Goal: Information Seeking & Learning: Learn about a topic

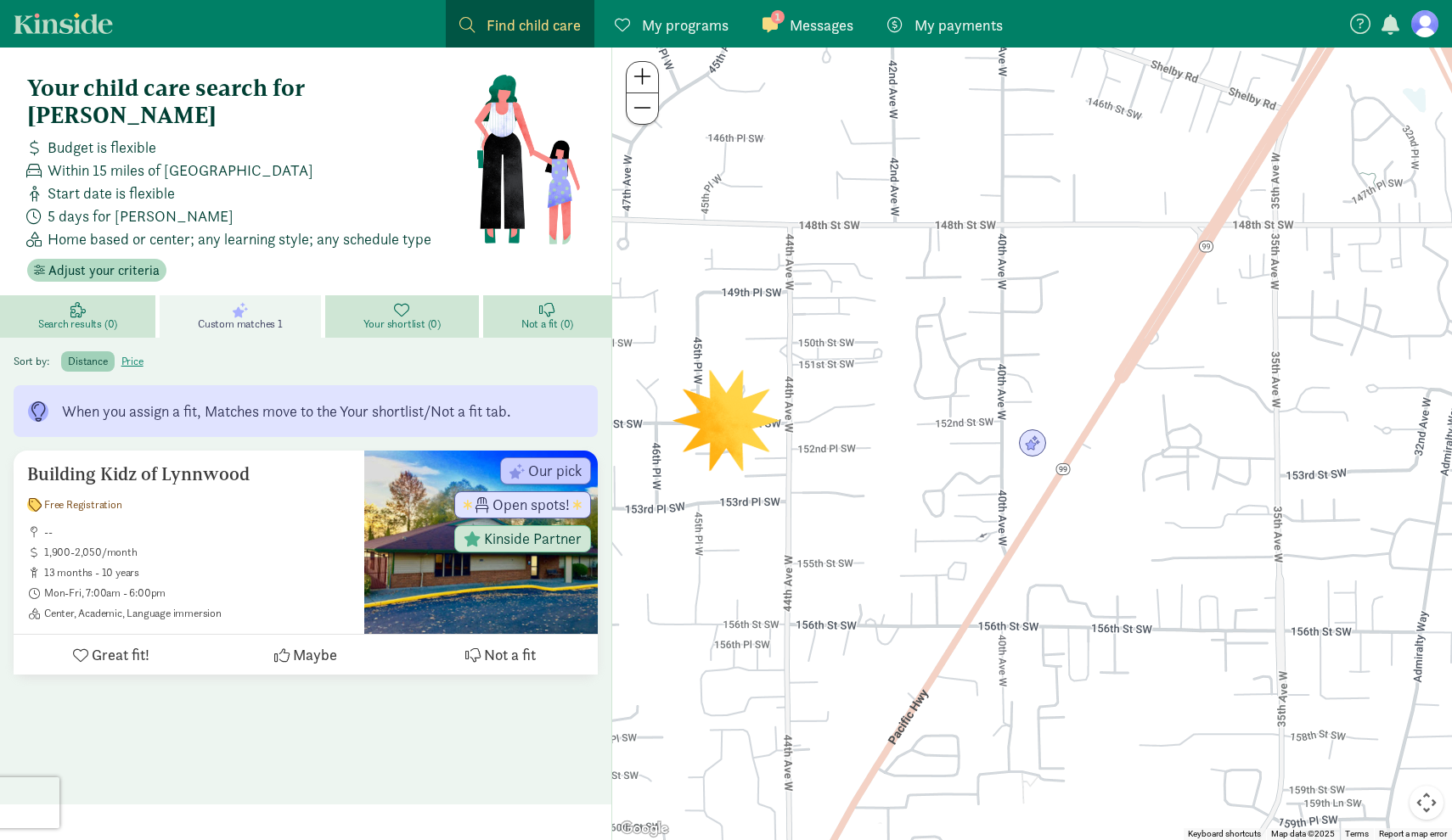
click at [834, 37] on link "1 Messages Messages" at bounding box center [808, 24] width 118 height 48
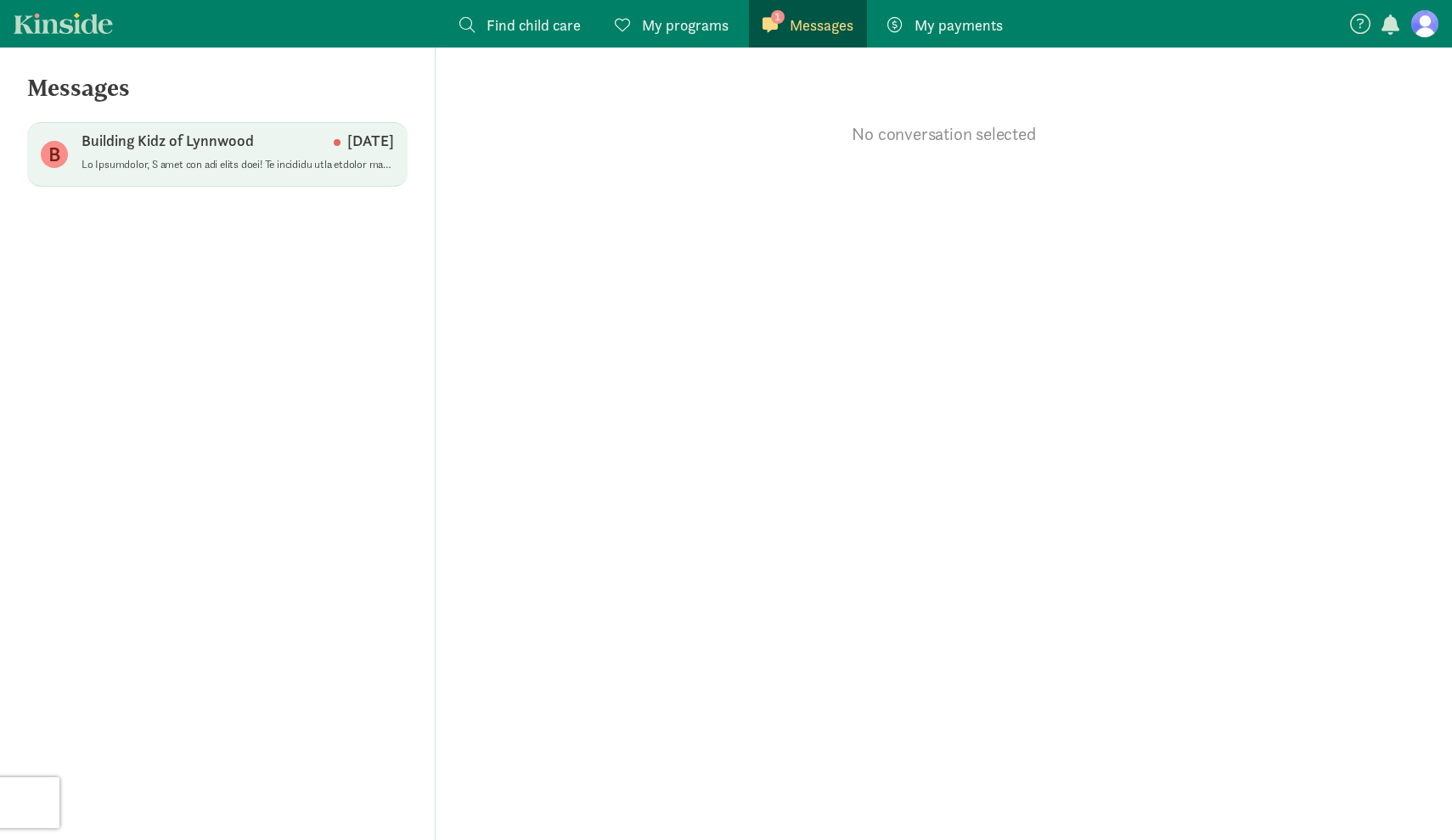
click at [263, 145] on div "Building Kidz of Lynnwood [DATE]" at bounding box center [237, 144] width 313 height 27
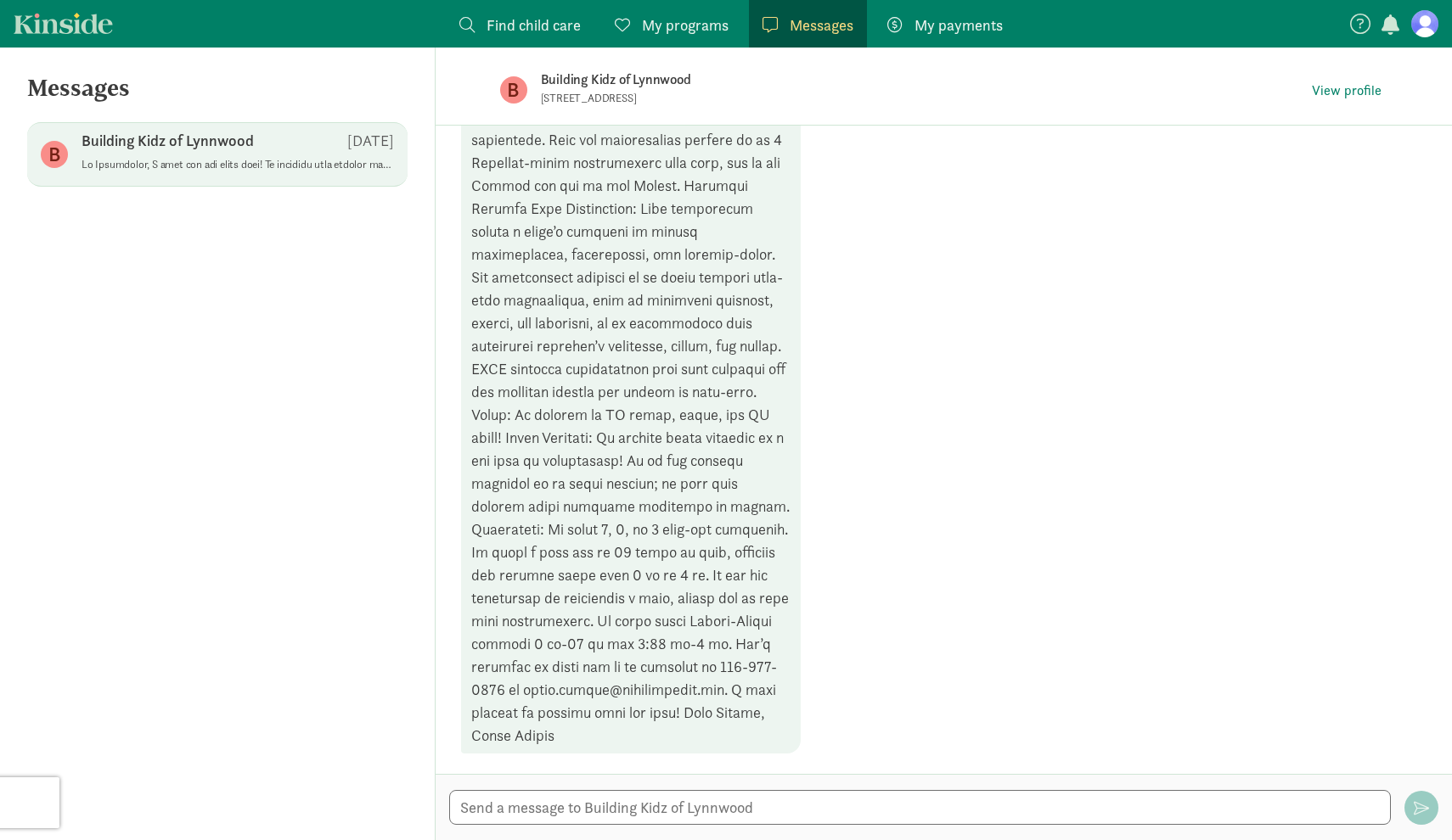
click at [669, 29] on span "My programs" at bounding box center [685, 25] width 87 height 23
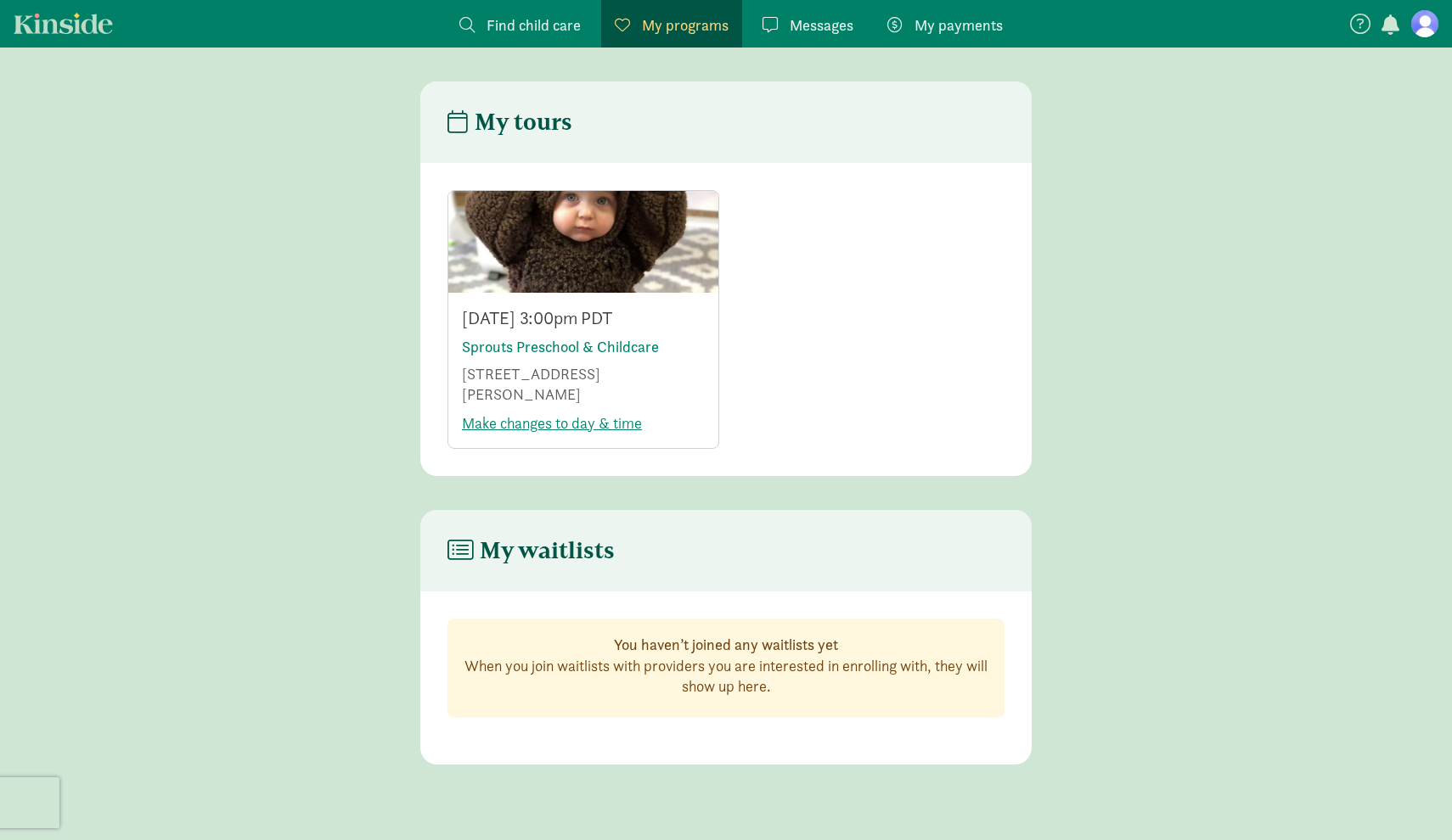
click at [74, 20] on link "Kinside" at bounding box center [63, 23] width 99 height 21
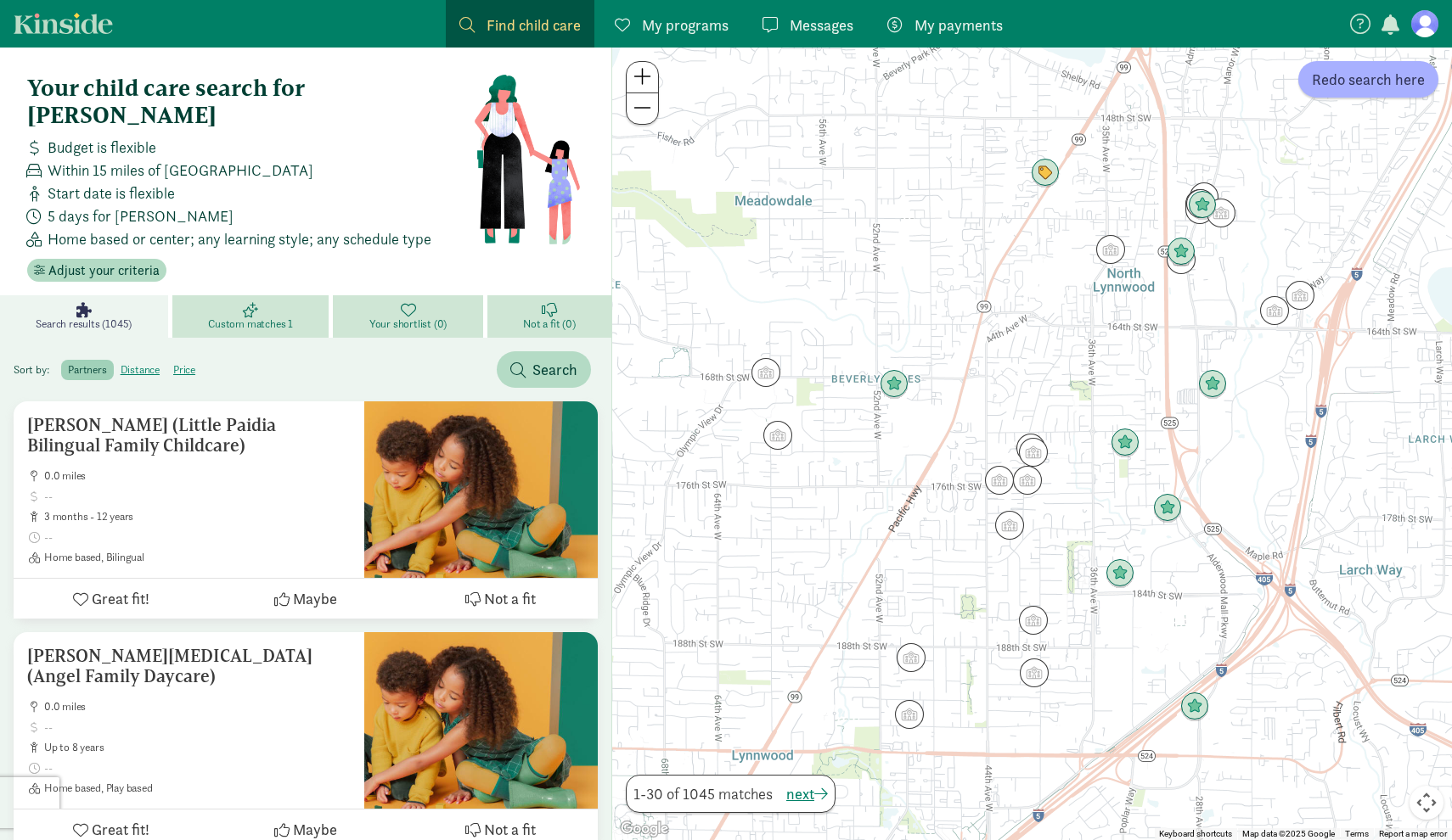
click at [79, 27] on link "Kinside" at bounding box center [63, 23] width 99 height 21
click at [166, 360] on label "distance" at bounding box center [184, 370] width 35 height 20
click at [120, 363] on input "distance" at bounding box center [120, 363] width 0 height 0
click at [546, 358] on span "Search" at bounding box center [554, 370] width 45 height 23
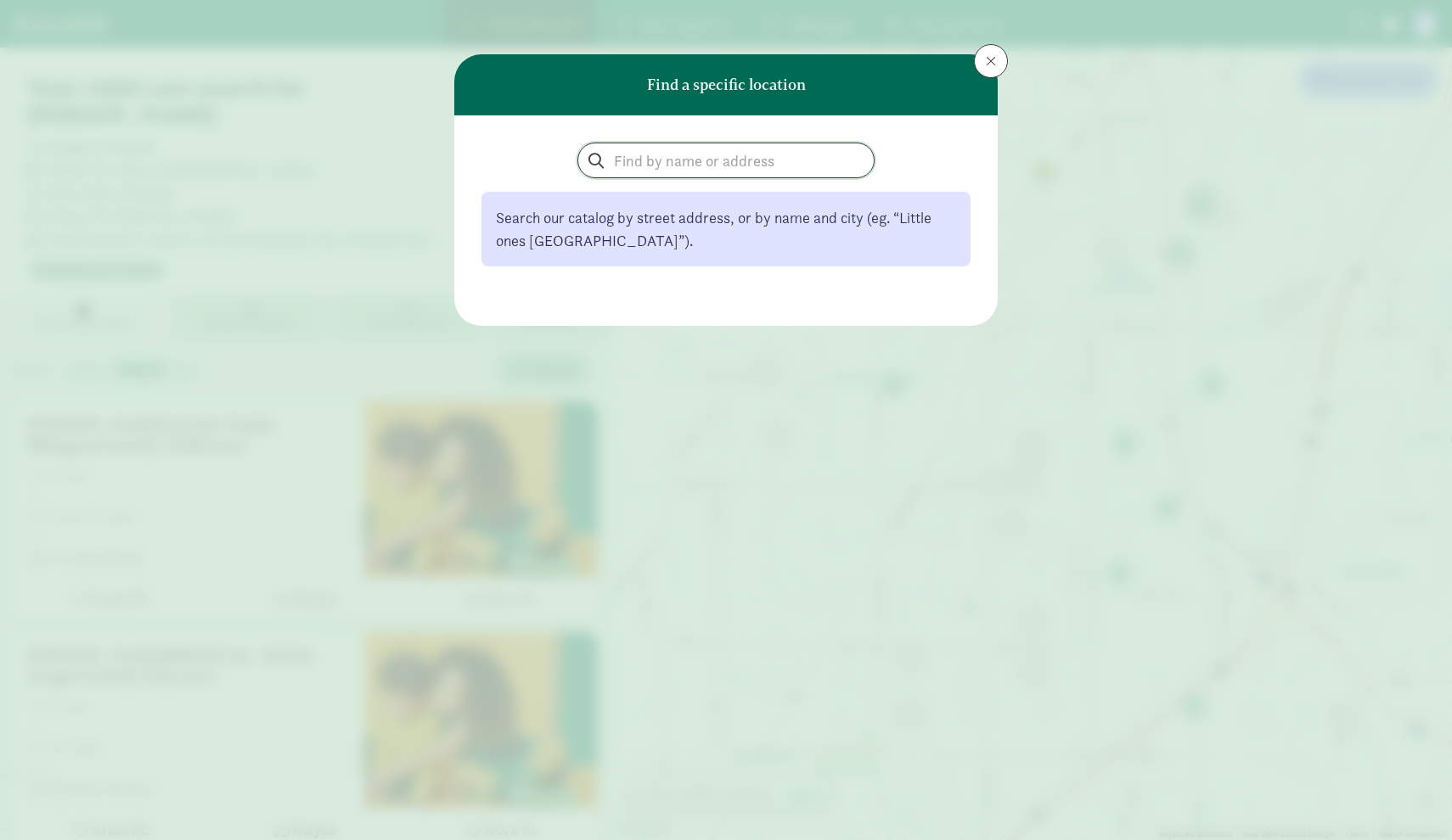
click at [738, 168] on input "search" at bounding box center [726, 161] width 295 height 34
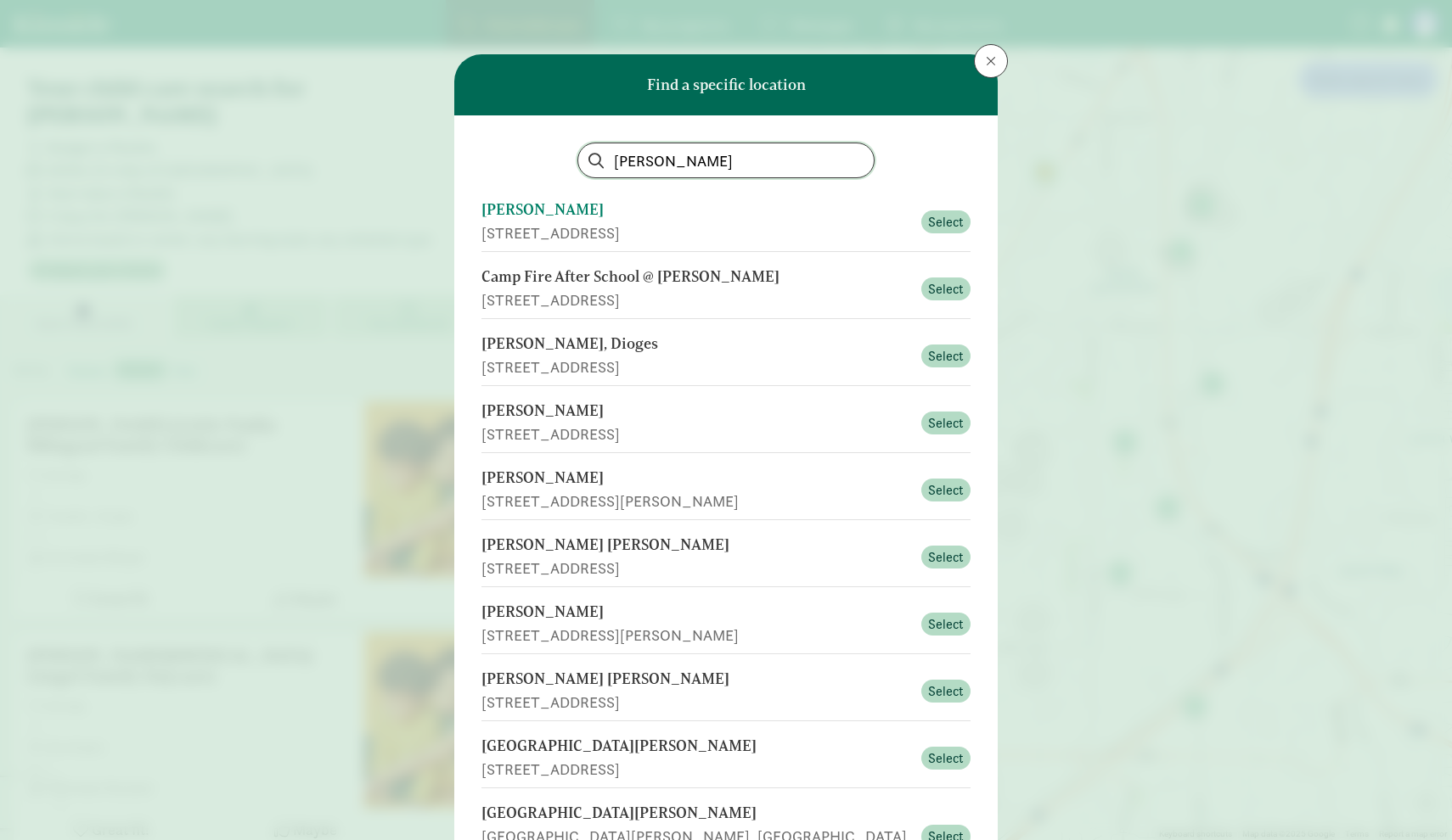
type input "[PERSON_NAME]"
type input "Lynnwood Day Care"
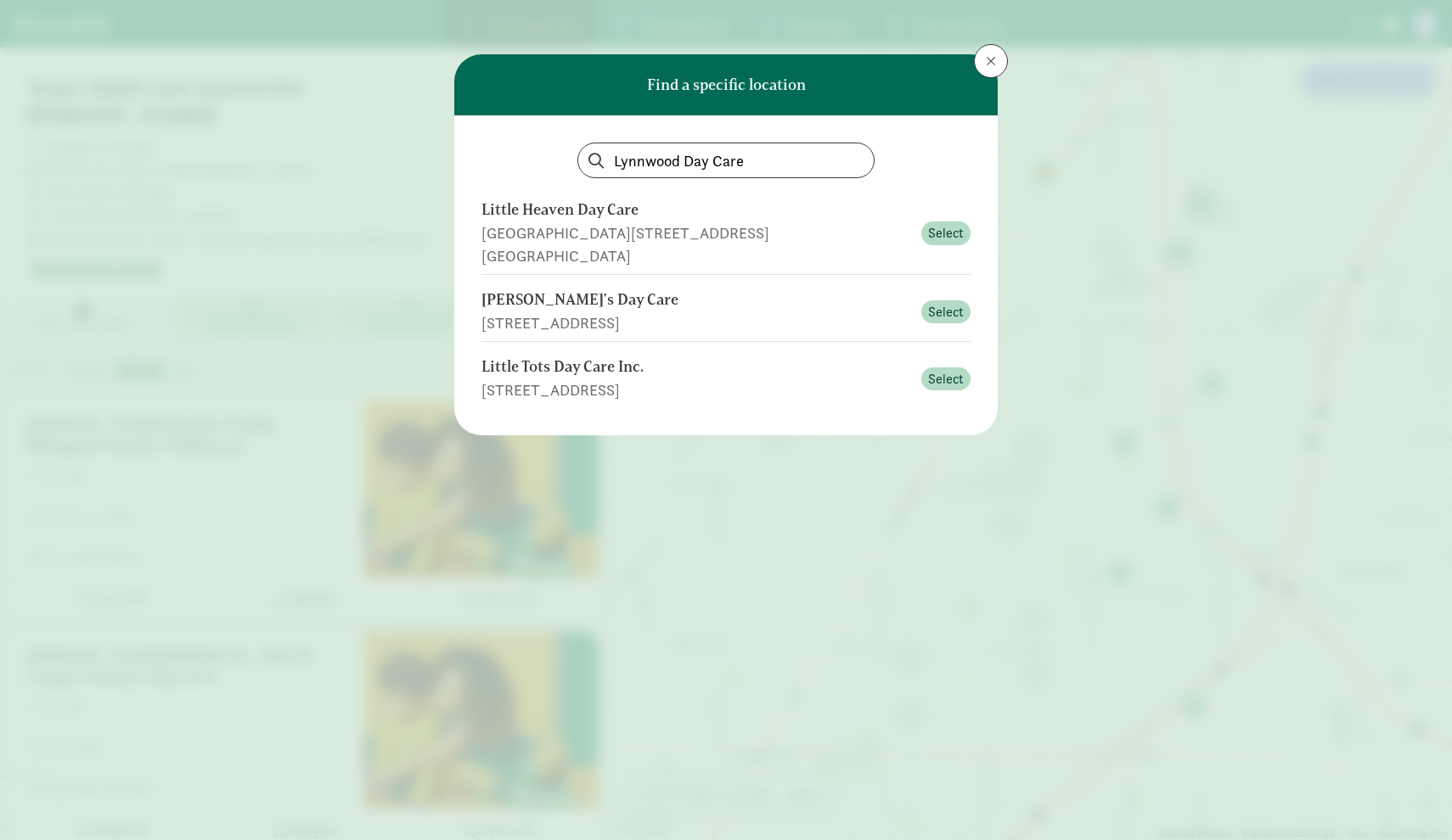
click at [785, 174] on input "Lynnwood Day Care" at bounding box center [726, 161] width 295 height 34
click at [986, 57] on span at bounding box center [990, 61] width 11 height 13
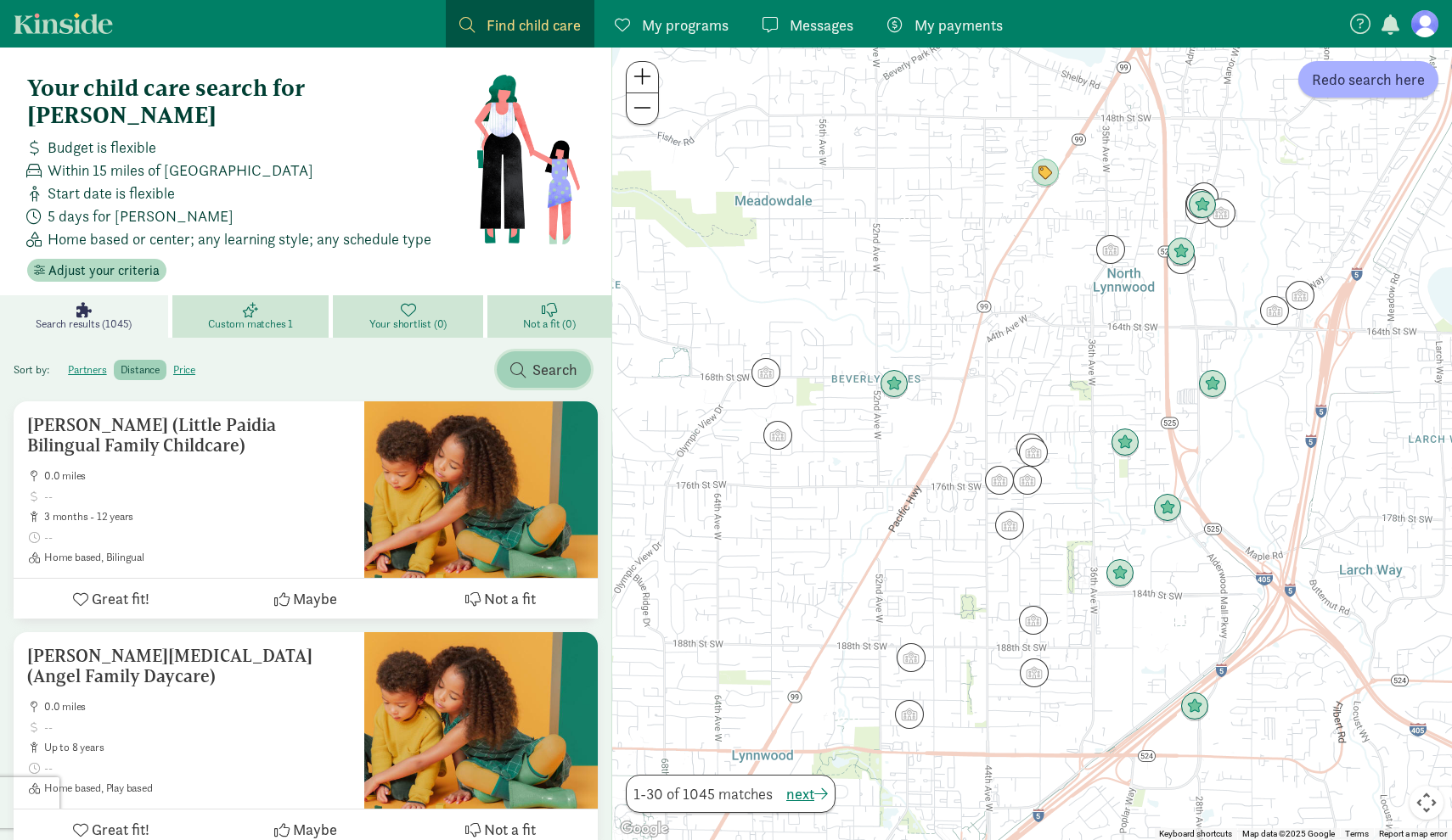
click at [532, 358] on span "Search" at bounding box center [554, 370] width 45 height 23
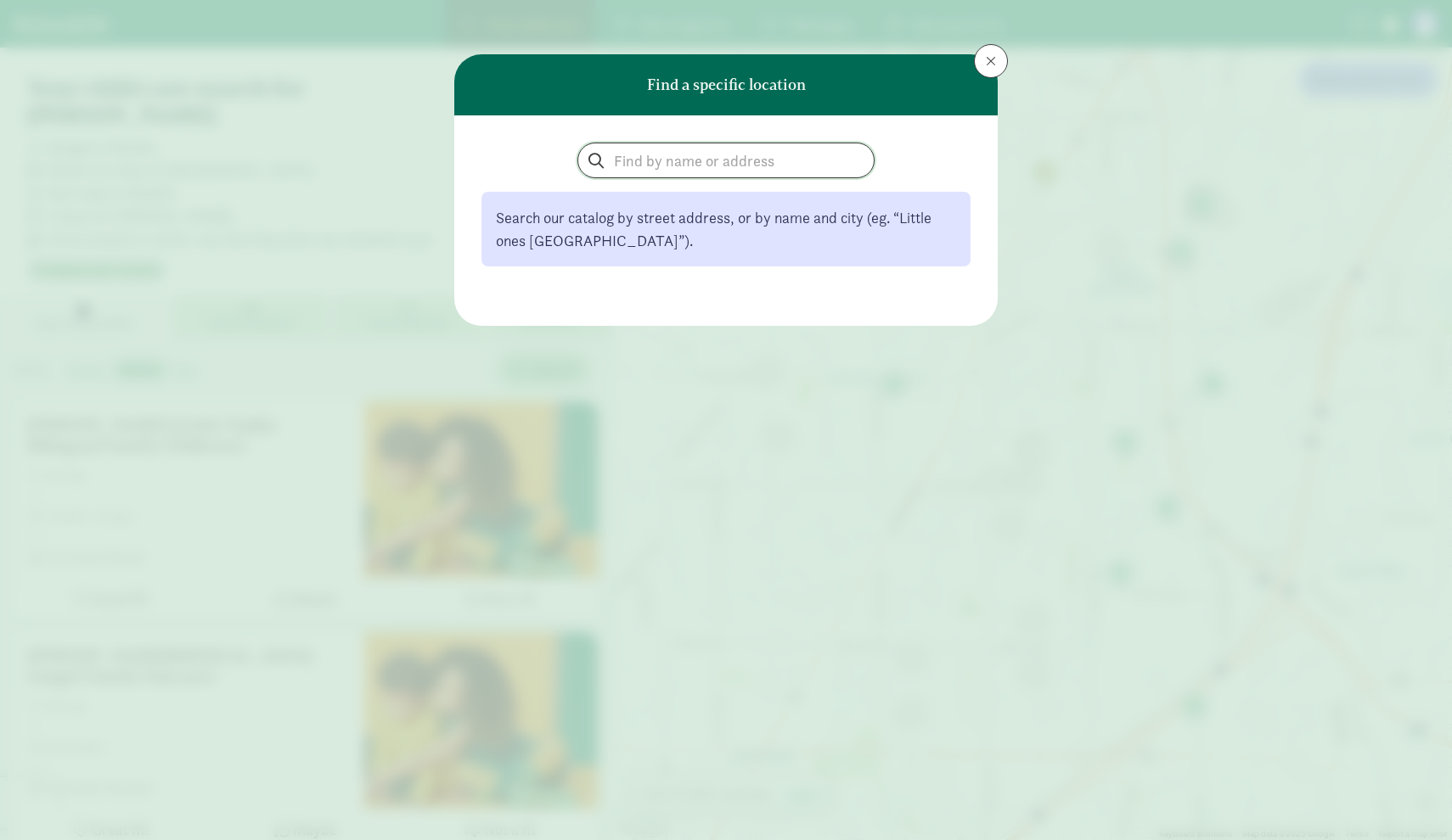
click at [807, 165] on input "search" at bounding box center [726, 161] width 295 height 34
click at [999, 64] on button at bounding box center [991, 61] width 34 height 34
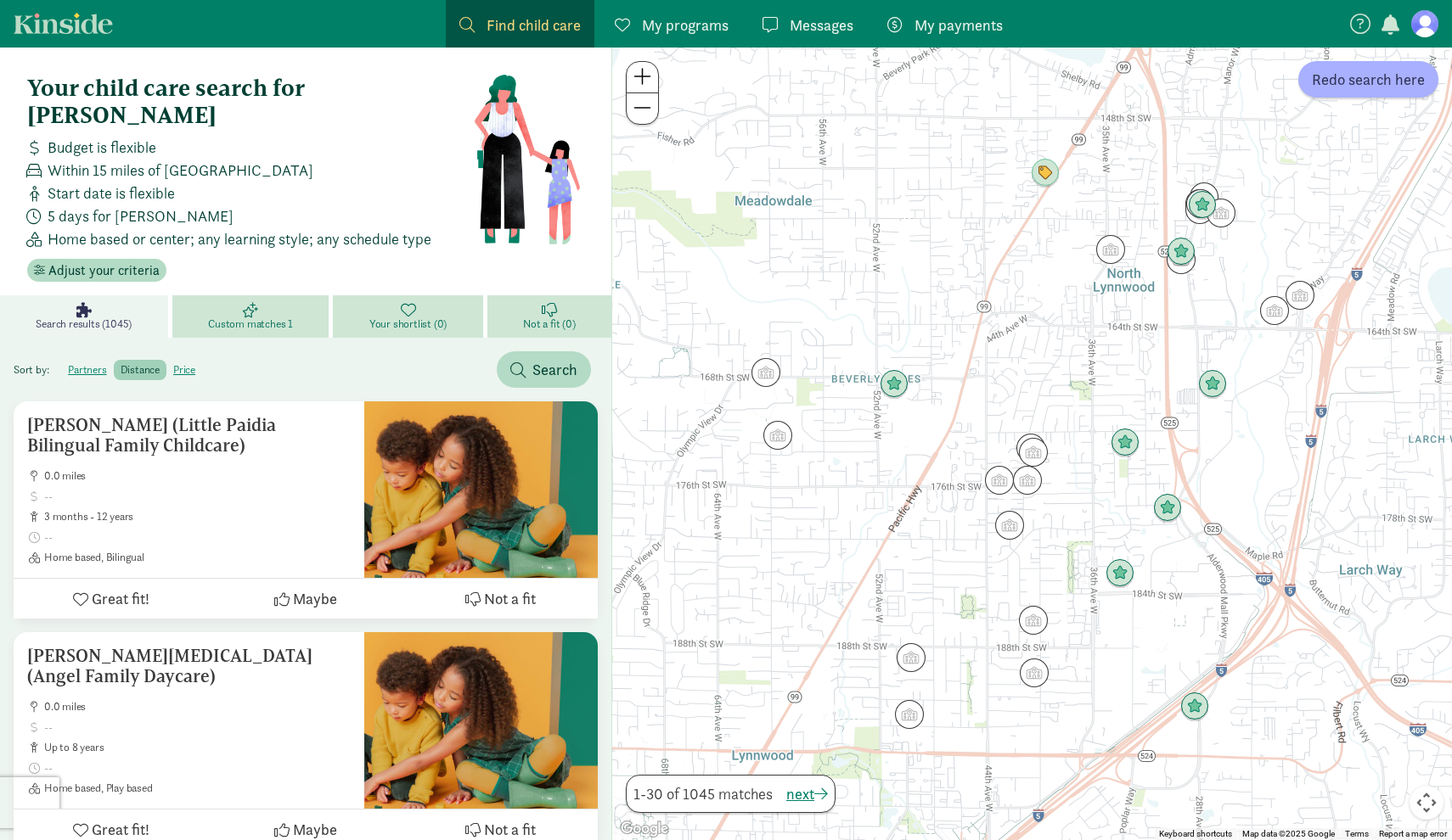
click at [71, 32] on link "Kinside" at bounding box center [63, 23] width 99 height 21
click at [70, 17] on link "Kinside" at bounding box center [63, 23] width 99 height 21
